Goal: Information Seeking & Learning: Learn about a topic

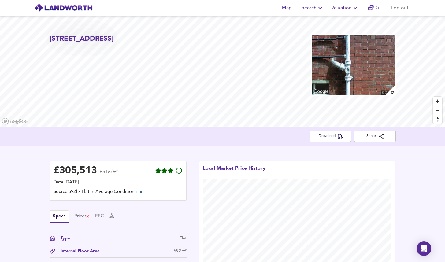
click at [339, 8] on span "Valuation" at bounding box center [345, 8] width 28 height 9
click at [334, 20] on li "New Valuation Report" at bounding box center [344, 21] width 73 height 11
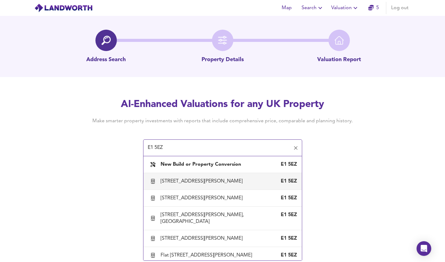
click at [199, 185] on div "[STREET_ADDRESS][PERSON_NAME]" at bounding box center [202, 181] width 84 height 7
type input "[STREET_ADDRESS][PERSON_NAME]"
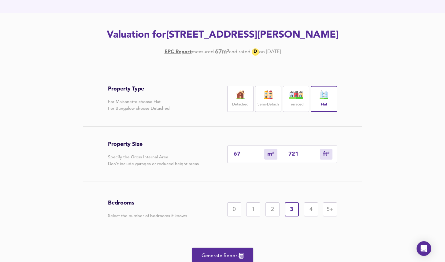
scroll to position [68, 0]
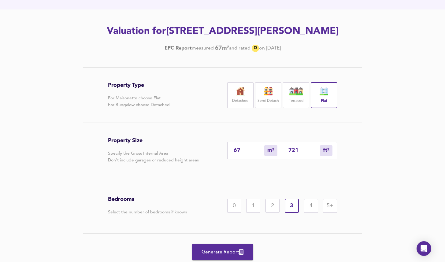
drag, startPoint x: 252, startPoint y: 164, endPoint x: 160, endPoint y: 173, distance: 93.0
click at [161, 172] on div "Property Size Specify the Gross Internal Area Don't include garages or reduced …" at bounding box center [222, 150] width 229 height 55
type input "6"
type input "65"
type input "4"
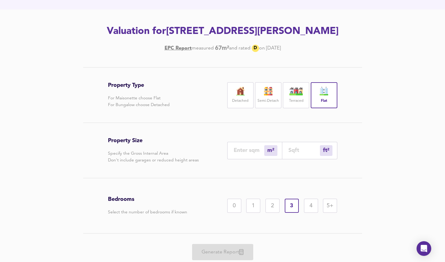
type input "43"
type input "49"
type input "527"
type input "49"
click at [269, 213] on div "2" at bounding box center [272, 206] width 14 height 14
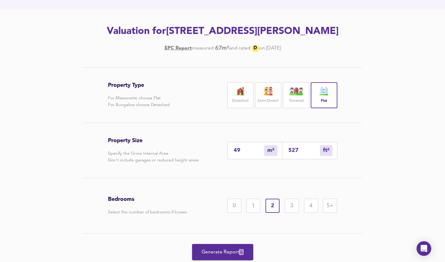
scroll to position [102, 0]
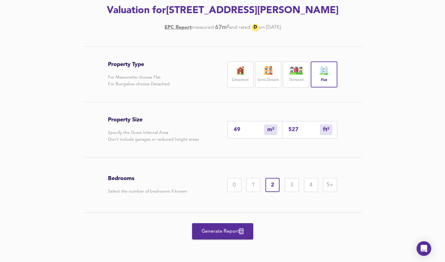
click at [218, 229] on span "Generate Report" at bounding box center [222, 231] width 49 height 9
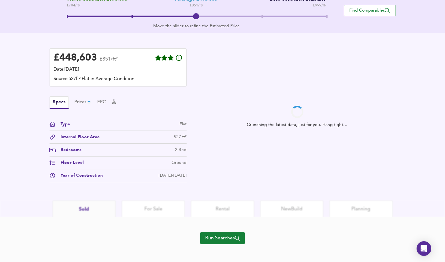
scroll to position [143, 0]
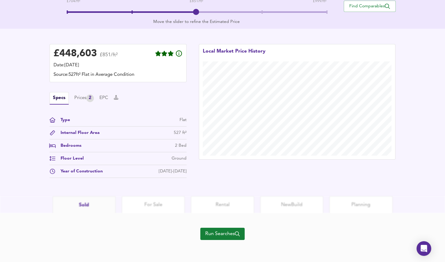
click at [218, 231] on span "Run Searches" at bounding box center [222, 233] width 35 height 9
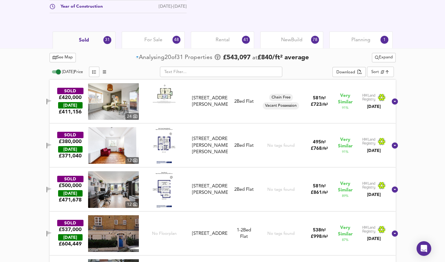
scroll to position [283, 0]
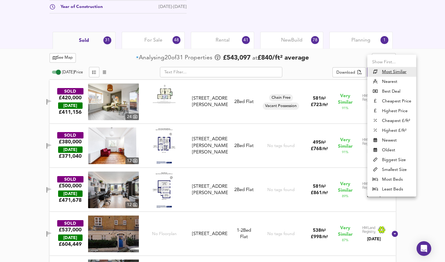
click at [388, 79] on li "Nearest" at bounding box center [391, 82] width 49 height 10
type input "distancetocenter"
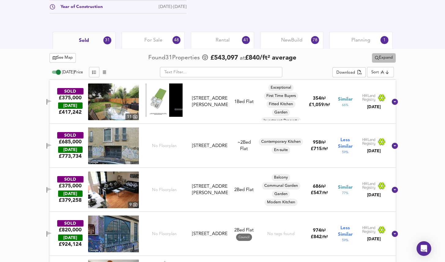
click at [378, 55] on span "Expand" at bounding box center [384, 57] width 18 height 7
click at [378, 68] on li "¼ mile ½ mile" at bounding box center [382, 70] width 52 height 10
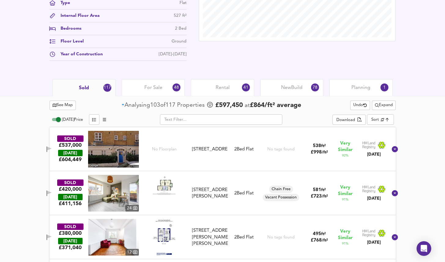
scroll to position [236, 0]
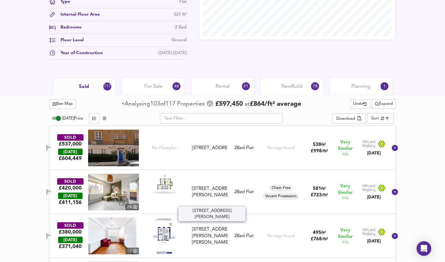
click at [208, 185] on div "Flat 24, Casson House, Hanbury Street, E1 5JJ" at bounding box center [209, 191] width 35 height 13
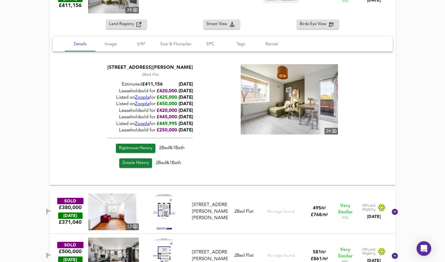
scroll to position [441, 0]
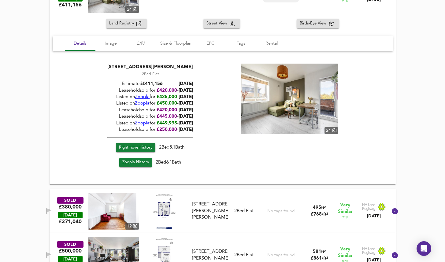
click at [151, 149] on span "Rightmove History" at bounding box center [135, 147] width 33 height 7
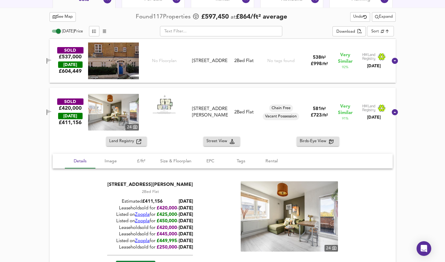
scroll to position [332, 0]
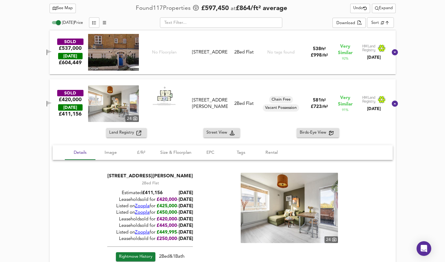
click at [242, 82] on div "SOLD £420,000 TODAY £ 411,156 24 Flat 24, Casson House, Hanbury Street, E1 5JJ …" at bounding box center [222, 103] width 346 height 49
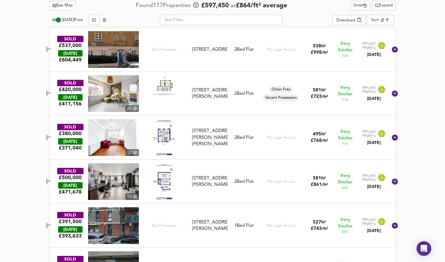
scroll to position [335, 0]
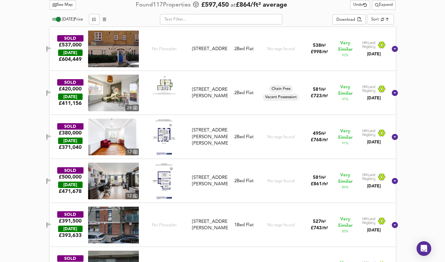
click at [225, 119] on div "SOLD £380,000 TODAY £ 371,040 12 Flat 4, Evelyn House, Greatorex Street, E1 5NW…" at bounding box center [215, 137] width 345 height 37
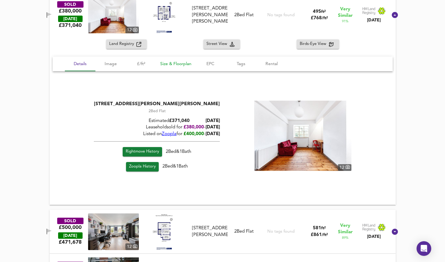
scroll to position [464, 0]
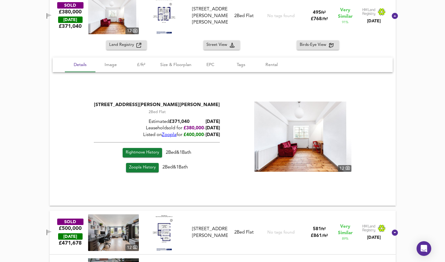
click at [301, 147] on img at bounding box center [302, 136] width 97 height 70
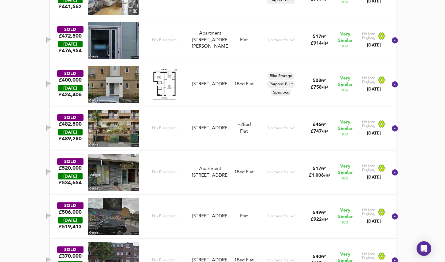
scroll to position [876, 0]
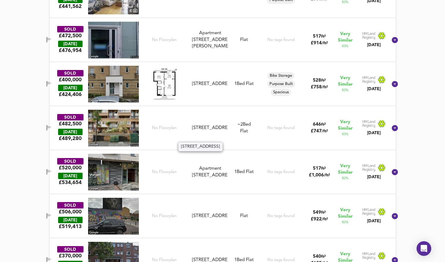
click at [211, 131] on div "Flat 7, Kingward House, Hanbury Street, E1 5JR" at bounding box center [209, 128] width 35 height 6
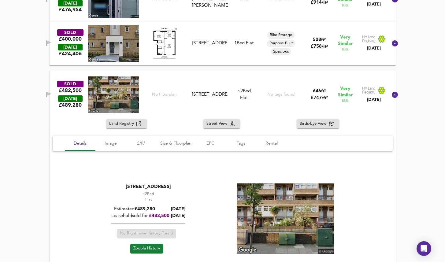
scroll to position [919, 0]
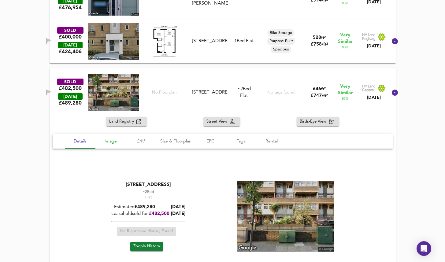
click at [106, 143] on span "Image" at bounding box center [110, 141] width 23 height 8
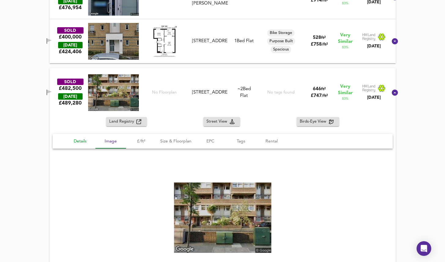
click at [77, 142] on span "Details" at bounding box center [79, 141] width 23 height 8
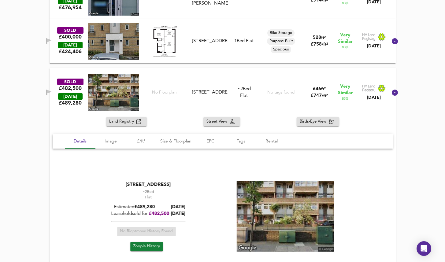
drag, startPoint x: 210, startPoint y: 182, endPoint x: 90, endPoint y: 182, distance: 119.8
click at [90, 182] on div "Flat 7, Kingward House, Hanbury Street, E1 5JR ~2 Bed We've estimated the total…" at bounding box center [222, 217] width 325 height 72
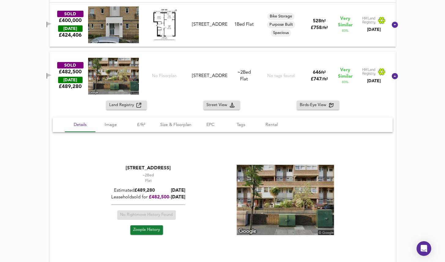
scroll to position [937, 0]
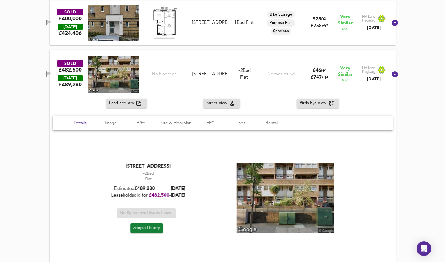
click at [201, 71] on div "Flat 7, Kingward House, Hanbury Street, E1 5JR" at bounding box center [209, 74] width 35 height 6
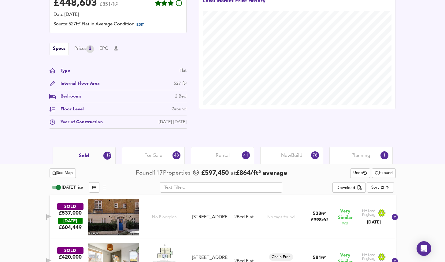
scroll to position [185, 0]
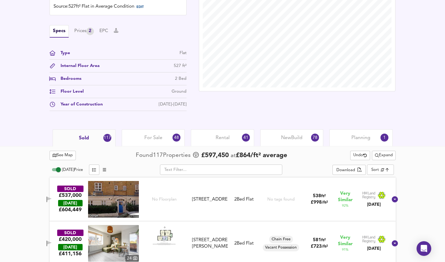
click at [384, 154] on span "Expand" at bounding box center [384, 155] width 18 height 7
click at [379, 176] on li "1 year 2 years" at bounding box center [382, 177] width 52 height 10
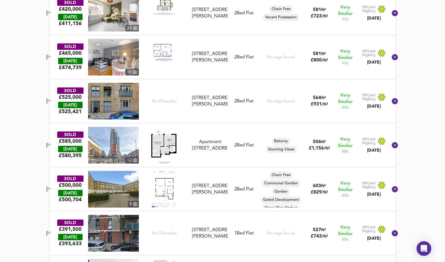
scroll to position [183, 0]
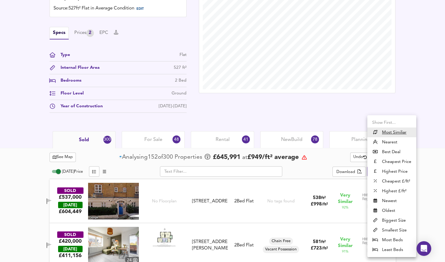
click at [392, 140] on li "Nearest" at bounding box center [391, 142] width 49 height 10
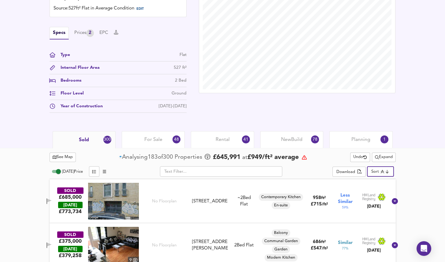
click at [27, 131] on div "Sold 300 For Sale 48 Rental 41 New Build 78 Planning 1" at bounding box center [222, 139] width 445 height 17
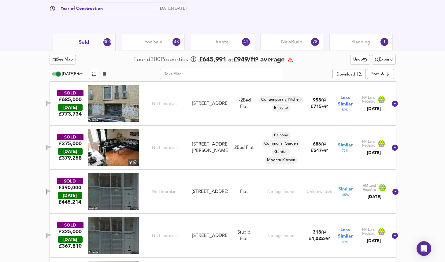
scroll to position [281, 0]
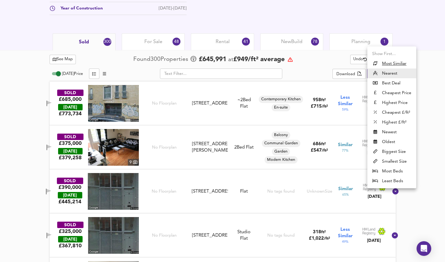
click at [400, 62] on u "Most Similiar" at bounding box center [394, 63] width 24 height 6
type input "similarityscore"
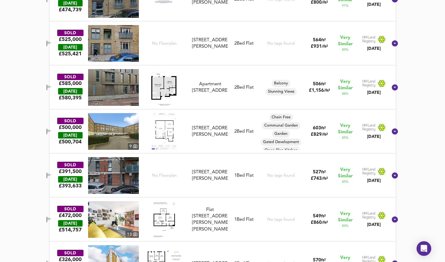
scroll to position [480, 0]
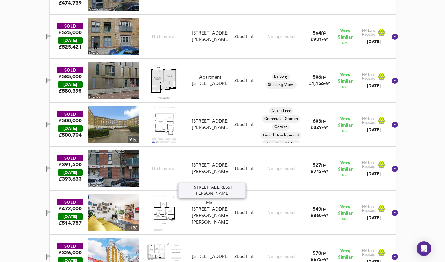
click at [208, 162] on div "51 Carillon Court, 41 Greatorex Street, E1 5EN" at bounding box center [209, 168] width 35 height 13
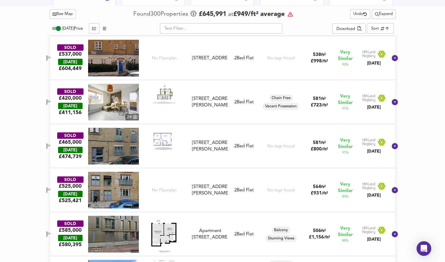
scroll to position [310, 0]
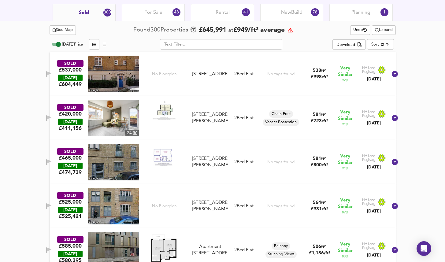
click at [215, 114] on div "Flat 24, Casson House, Hanbury Street, E1 5JJ" at bounding box center [209, 118] width 35 height 13
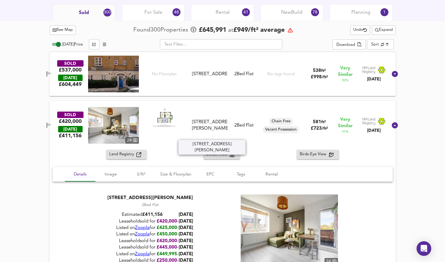
drag, startPoint x: 196, startPoint y: 117, endPoint x: 226, endPoint y: 136, distance: 36.1
click at [226, 132] on div "Flat 24, Casson House, Hanbury Street, E1 5JJ" at bounding box center [209, 125] width 35 height 13
copy div "Flat 24, Casson House, Hanbury Street, E1 5JJ"
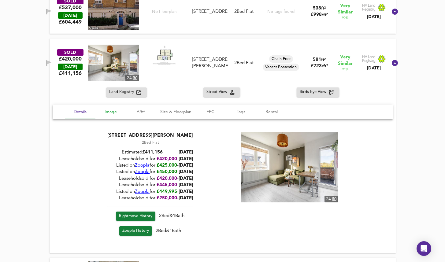
scroll to position [372, 0]
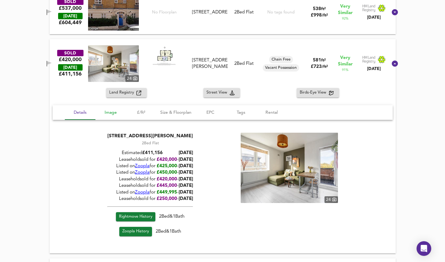
click at [110, 113] on span "Image" at bounding box center [110, 113] width 23 height 8
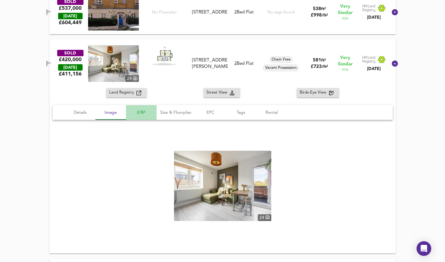
click at [139, 112] on span "£/ft²" at bounding box center [141, 113] width 23 height 8
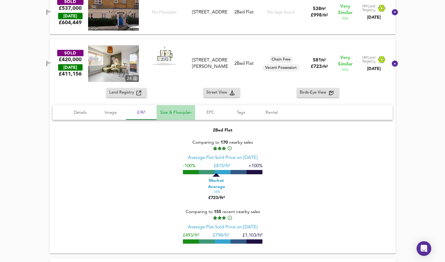
click at [168, 111] on span "Size & Floorplan" at bounding box center [175, 113] width 31 height 8
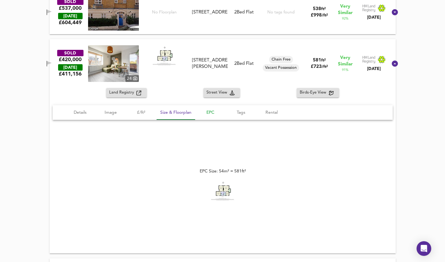
click at [209, 110] on span "EPC" at bounding box center [210, 113] width 23 height 8
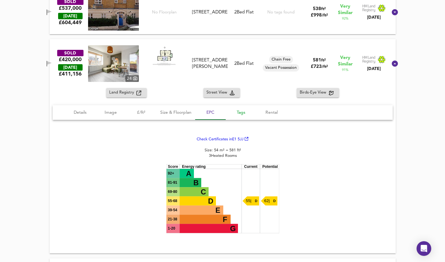
click at [244, 109] on span "Tags" at bounding box center [240, 113] width 23 height 8
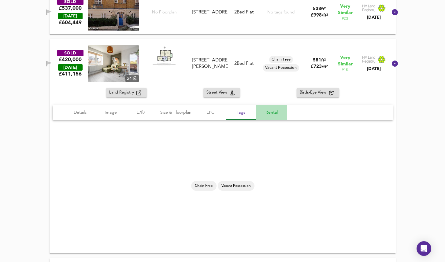
click at [269, 110] on span "Rental" at bounding box center [271, 113] width 23 height 8
click at [81, 114] on span "Details" at bounding box center [79, 113] width 23 height 8
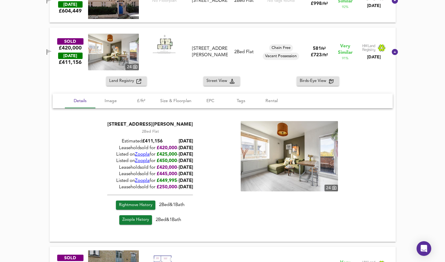
scroll to position [378, 0]
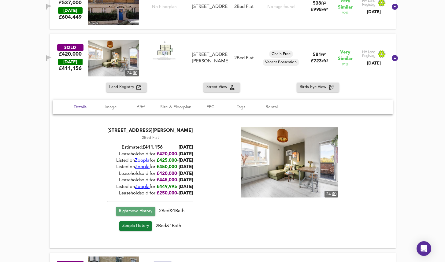
click at [138, 212] on span "Rightmove History" at bounding box center [135, 211] width 33 height 7
click at [200, 40] on div "SOLD £420,000 TODAY £ 411,156 24 Flat 24, Casson House, Hanbury Street, E1 5JJ …" at bounding box center [215, 58] width 345 height 37
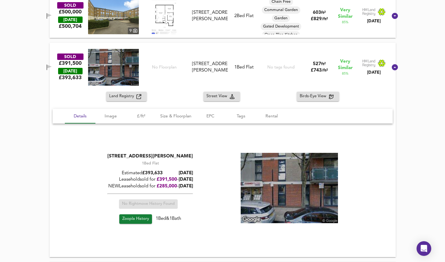
scroll to position [590, 0]
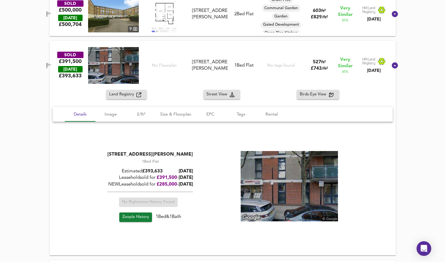
click at [180, 46] on div "SOLD £391,500 TODAY £ 393,633 No Floorplan 51 Carillon Court, 41 Greatorex Stre…" at bounding box center [222, 65] width 346 height 49
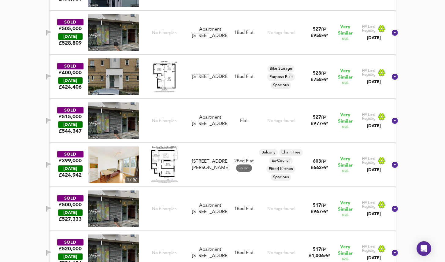
scroll to position [884, 0]
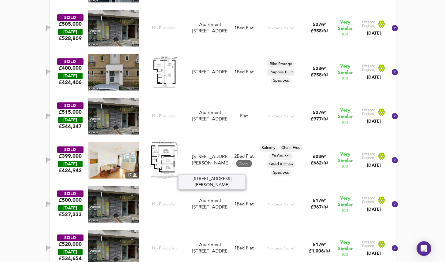
click at [210, 165] on div "Flat 11, Gowan House, Chambord Street, E2 7LR" at bounding box center [209, 160] width 35 height 13
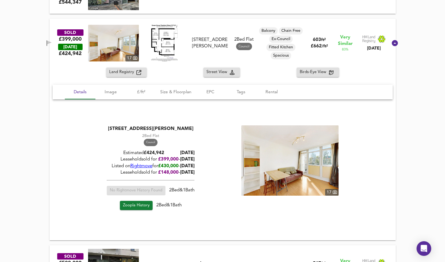
scroll to position [1010, 0]
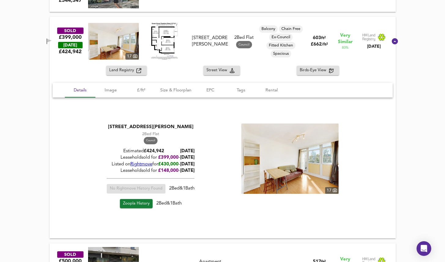
click at [278, 153] on img at bounding box center [289, 158] width 97 height 70
click at [222, 26] on div "SOLD £399,000 TODAY £ 424,942 17 Flat 11, Gowan House, Chambord Street, E2 7LR …" at bounding box center [215, 41] width 345 height 37
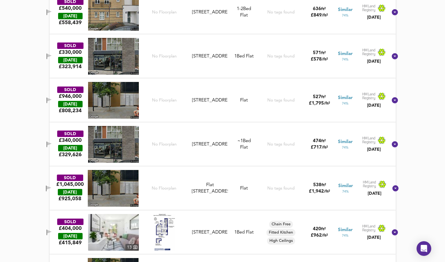
scroll to position [3892, 0]
